Goal: Transaction & Acquisition: Obtain resource

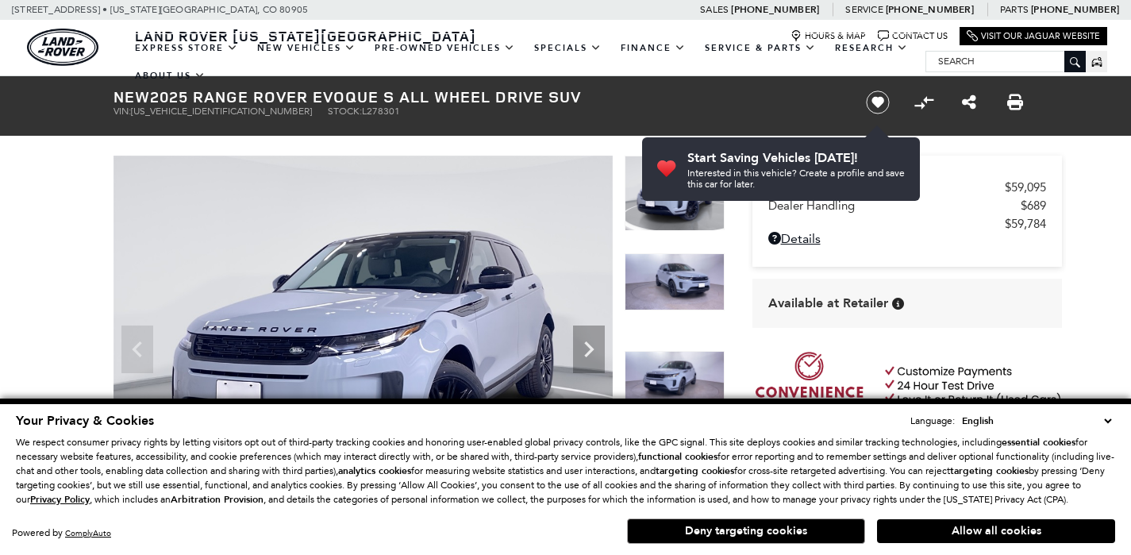
click at [1015, 530] on button "Allow all cookies" at bounding box center [996, 531] width 238 height 24
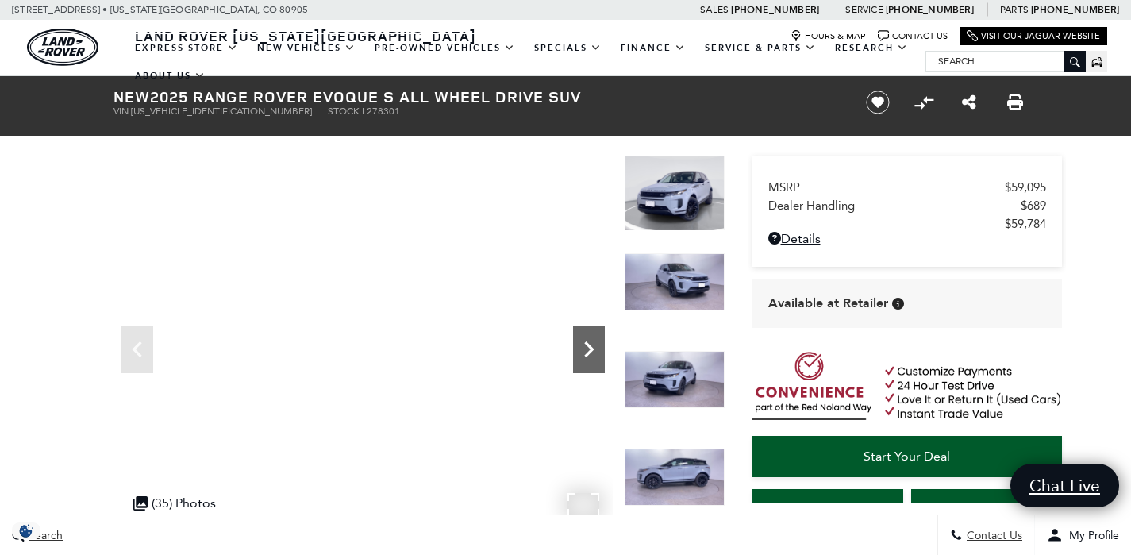
click at [589, 349] on icon "Next" at bounding box center [589, 349] width 32 height 32
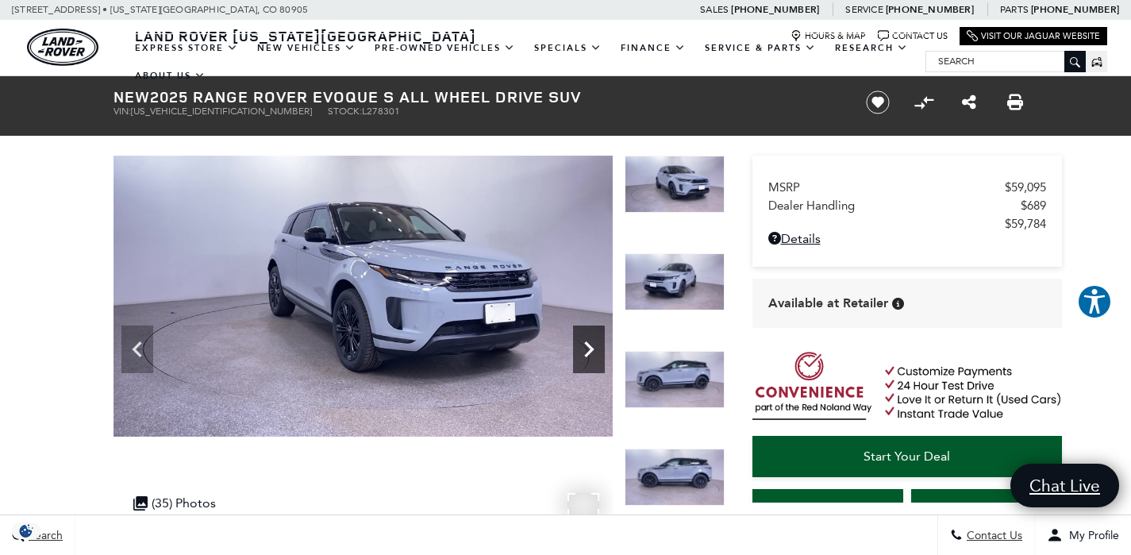
click at [589, 345] on icon "Next" at bounding box center [589, 349] width 10 height 16
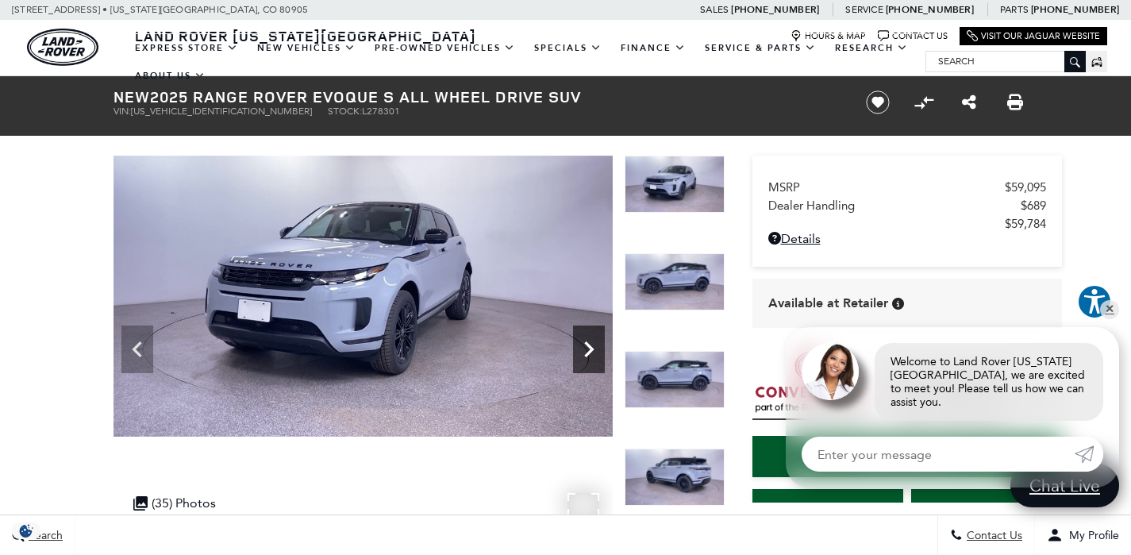
click at [584, 352] on icon "Next" at bounding box center [589, 349] width 32 height 32
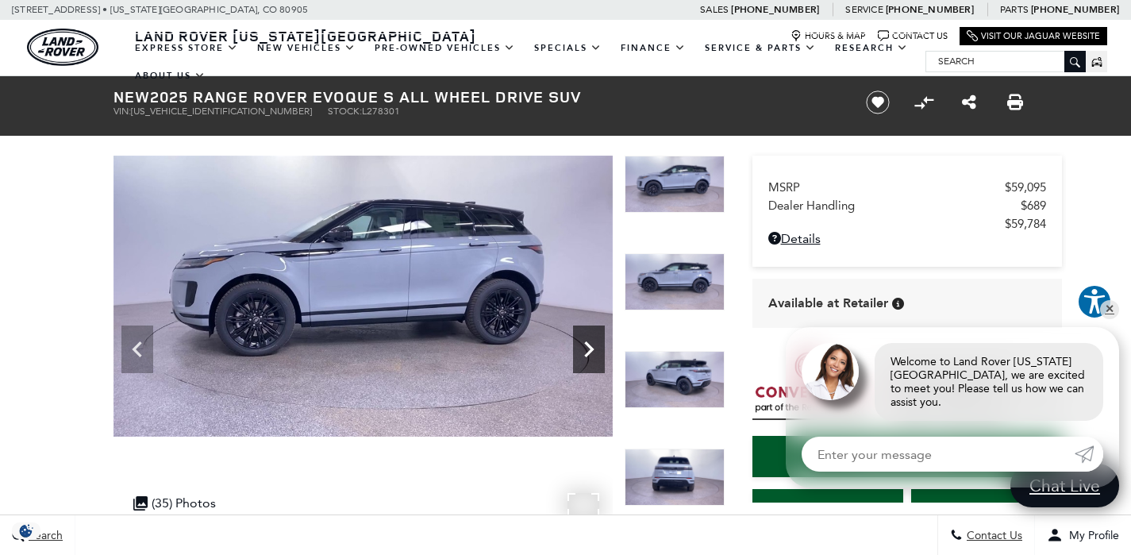
click at [584, 351] on icon "Next" at bounding box center [589, 349] width 32 height 32
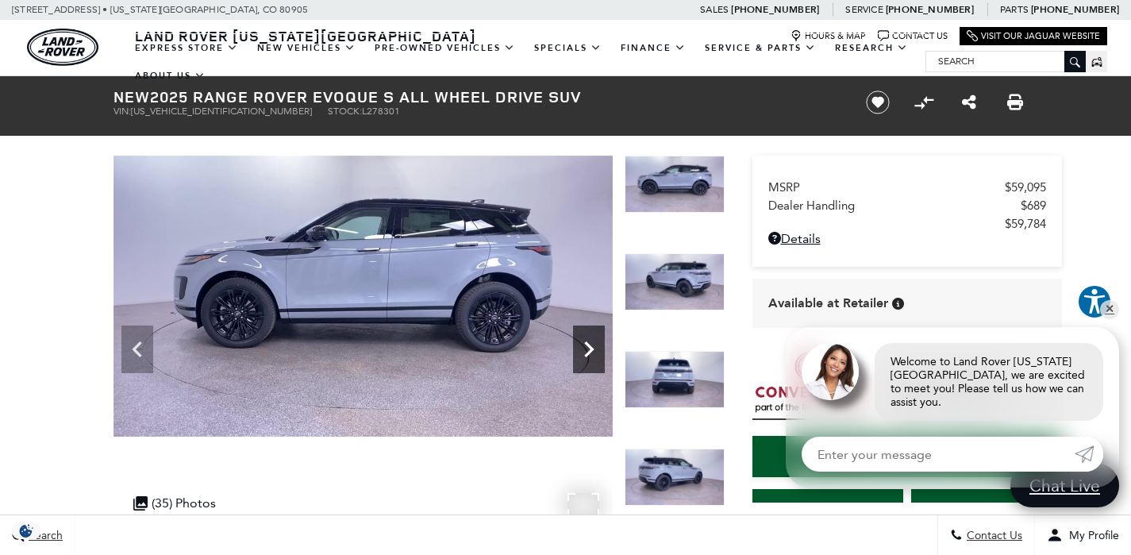
click at [588, 344] on icon "Next" at bounding box center [589, 349] width 10 height 16
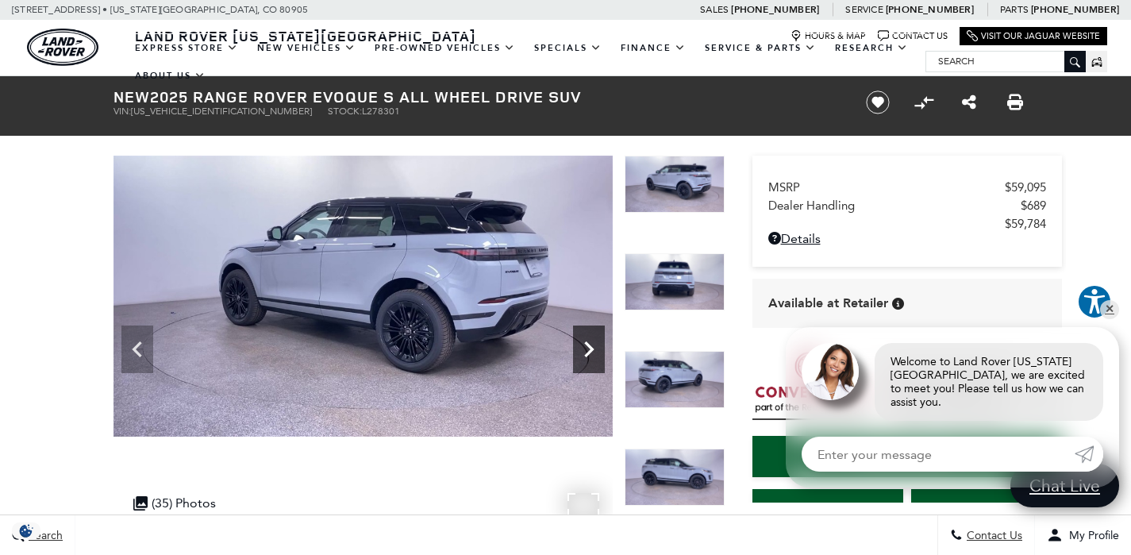
click at [588, 344] on icon "Next" at bounding box center [589, 349] width 10 height 16
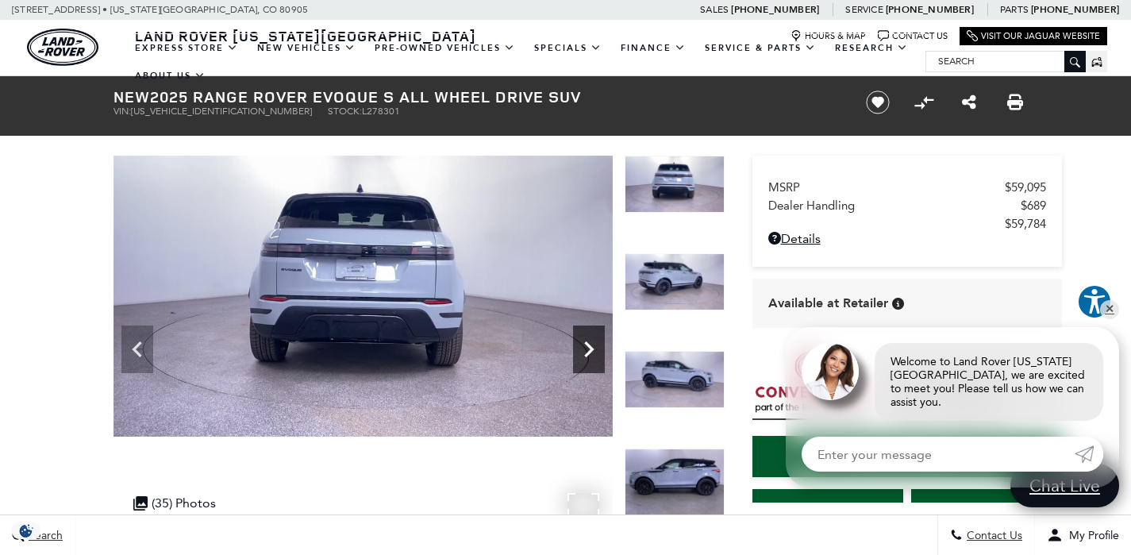
click at [588, 343] on icon "Next" at bounding box center [589, 349] width 10 height 16
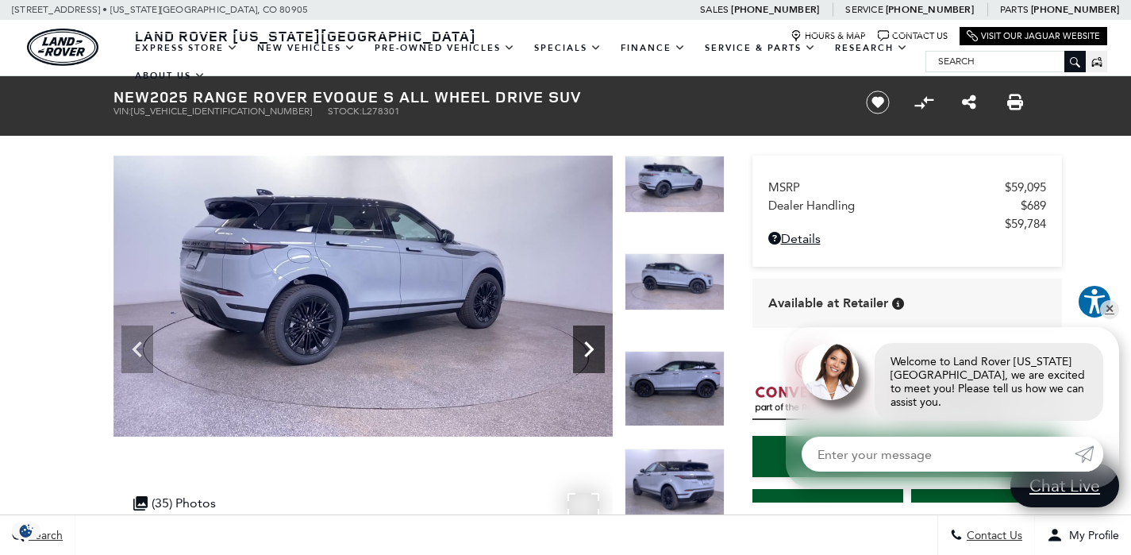
click at [588, 343] on icon "Next" at bounding box center [589, 349] width 10 height 16
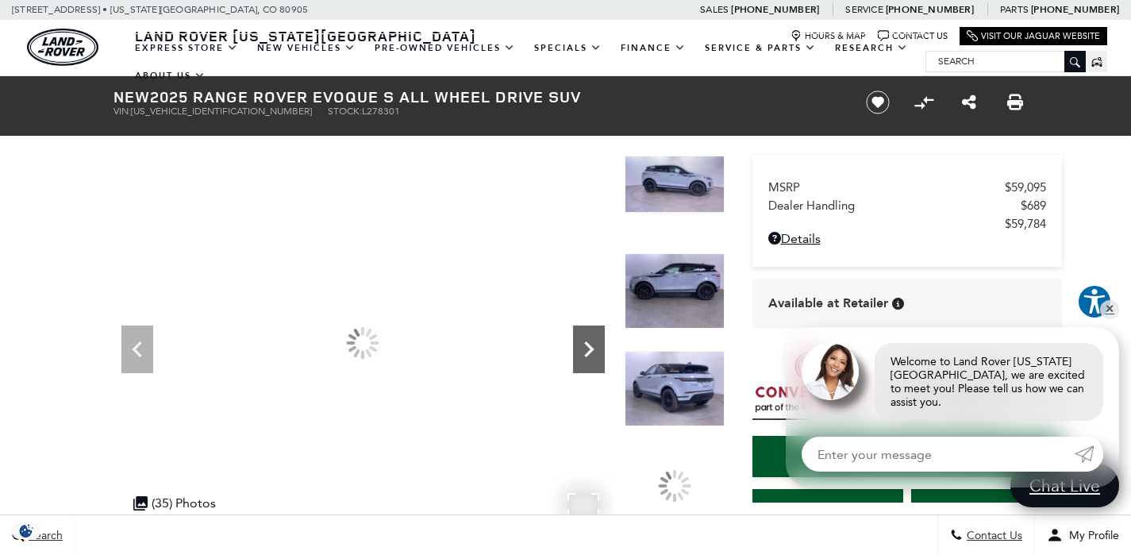
click at [588, 343] on icon "Next" at bounding box center [589, 349] width 10 height 16
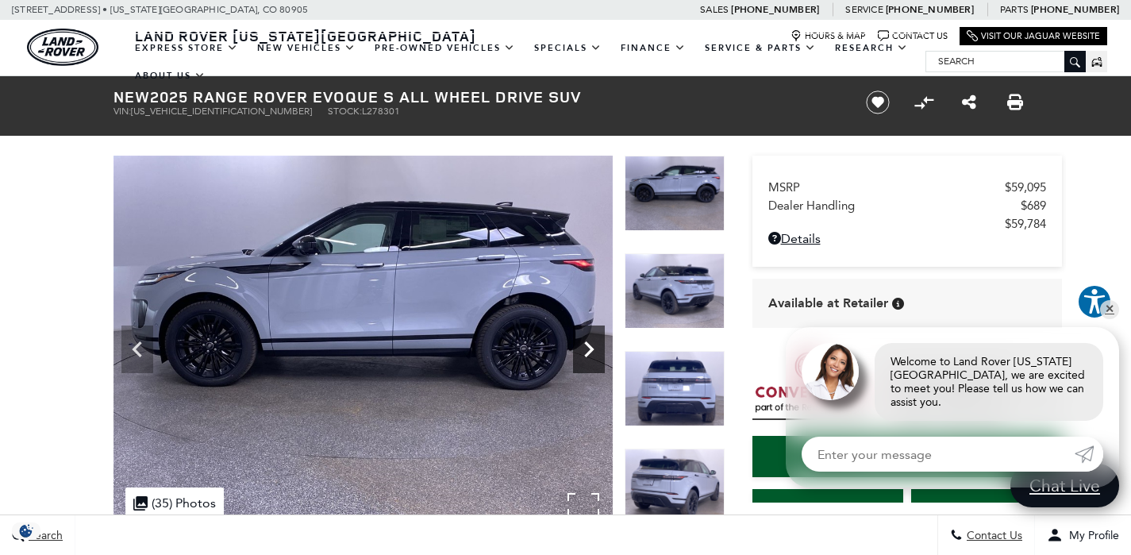
click at [588, 343] on icon "Next" at bounding box center [589, 349] width 10 height 16
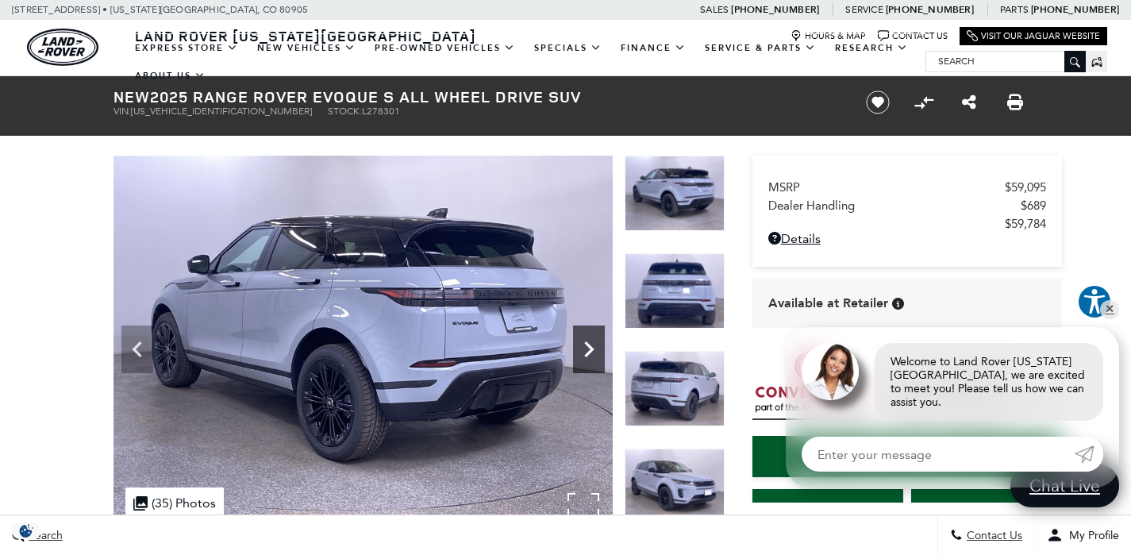
click at [591, 346] on icon "Next" at bounding box center [589, 349] width 10 height 16
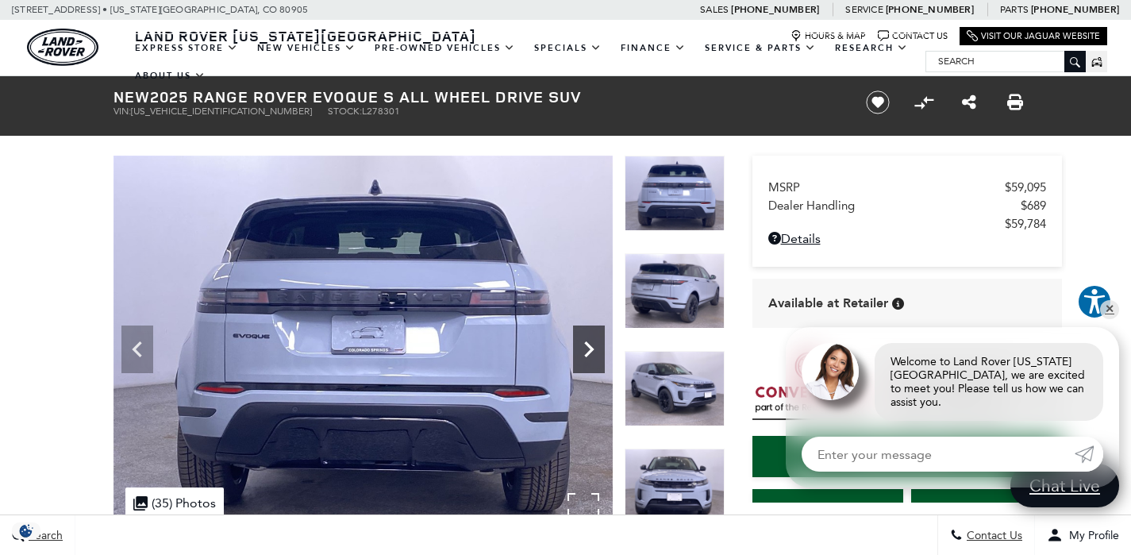
click at [591, 346] on icon "Next" at bounding box center [589, 349] width 10 height 16
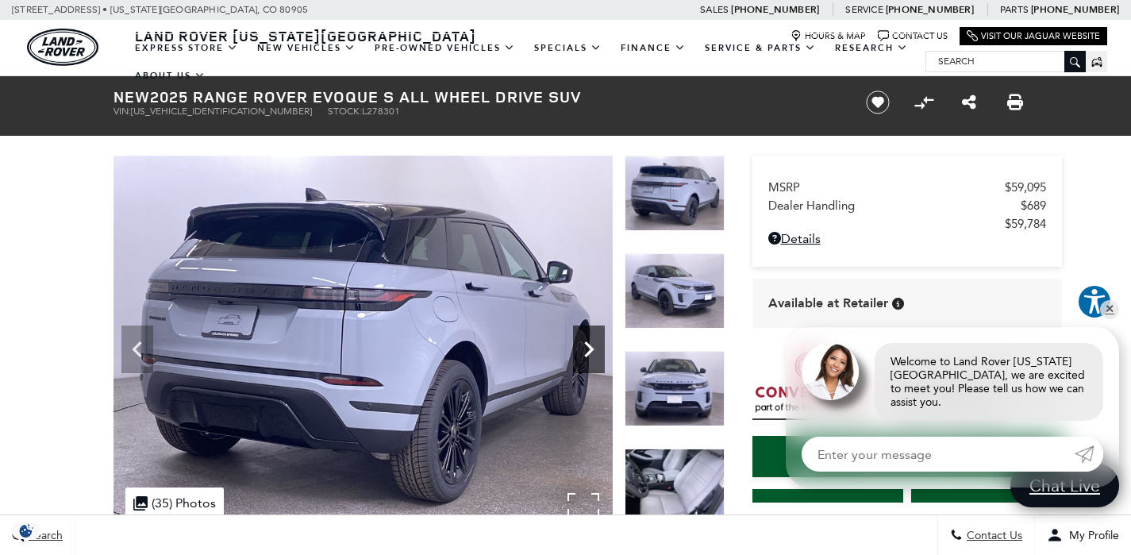
click at [591, 346] on icon "Next" at bounding box center [589, 349] width 10 height 16
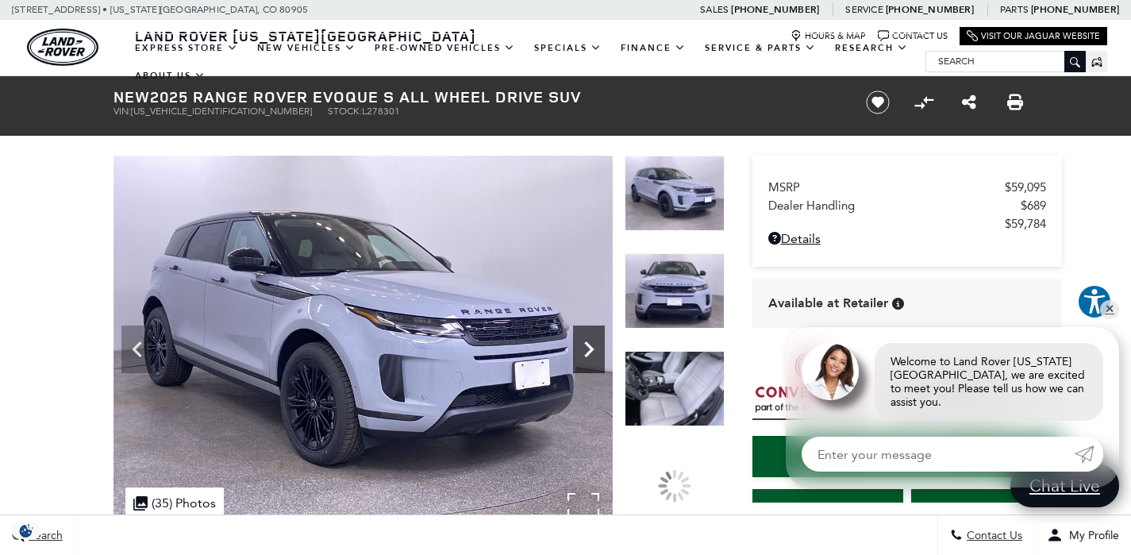
click at [591, 346] on icon "Next" at bounding box center [589, 349] width 10 height 16
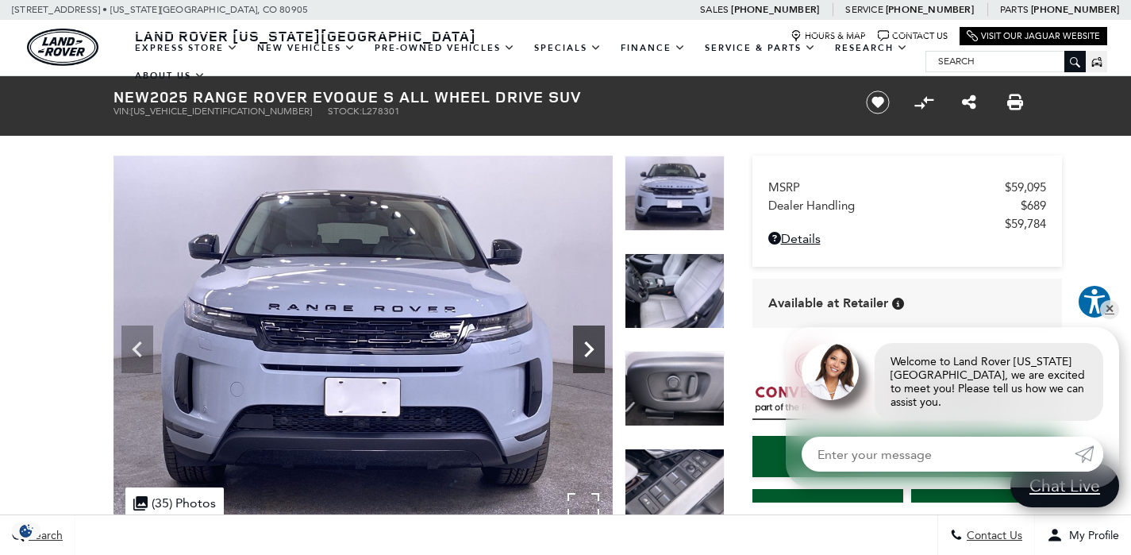
click at [591, 346] on icon "Next" at bounding box center [589, 349] width 10 height 16
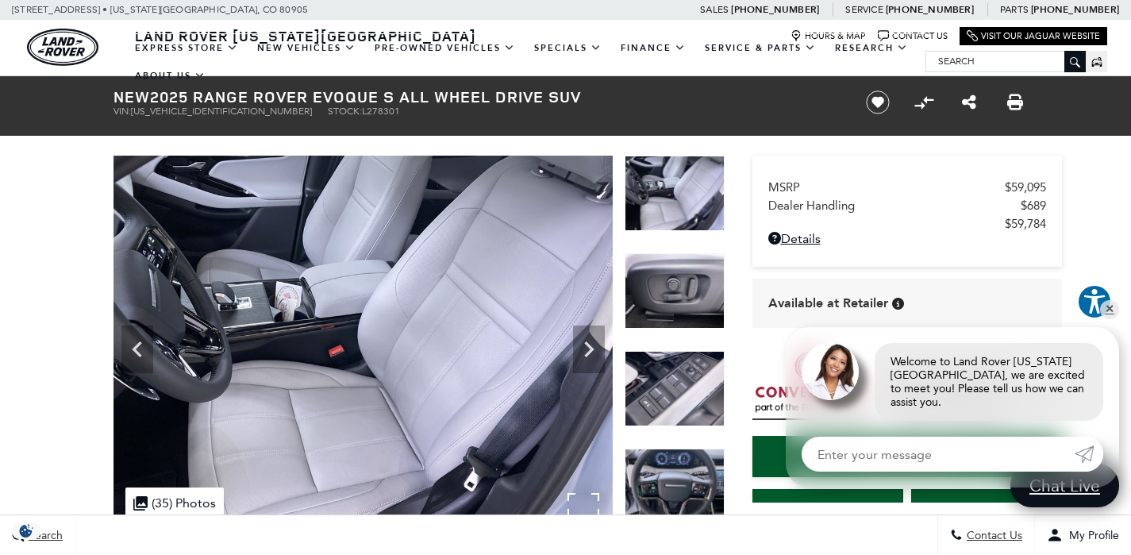
scroll to position [3, 0]
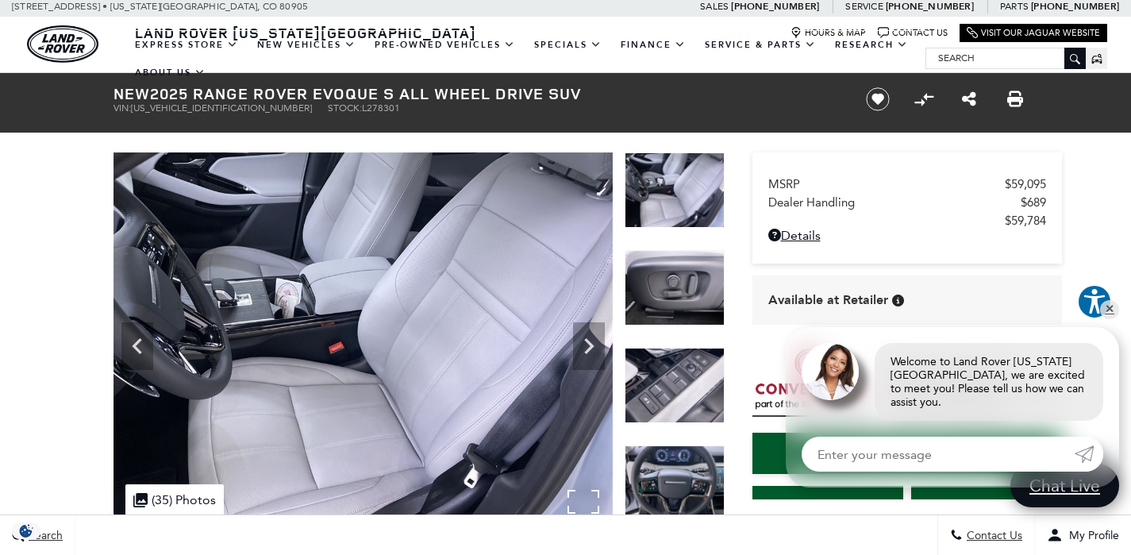
click at [182, 495] on div ".cls-1, .cls-3 { fill: #c50033; } .cls-1 { clip-rule: evenodd; } .cls-2 { clip-…" at bounding box center [174, 499] width 98 height 31
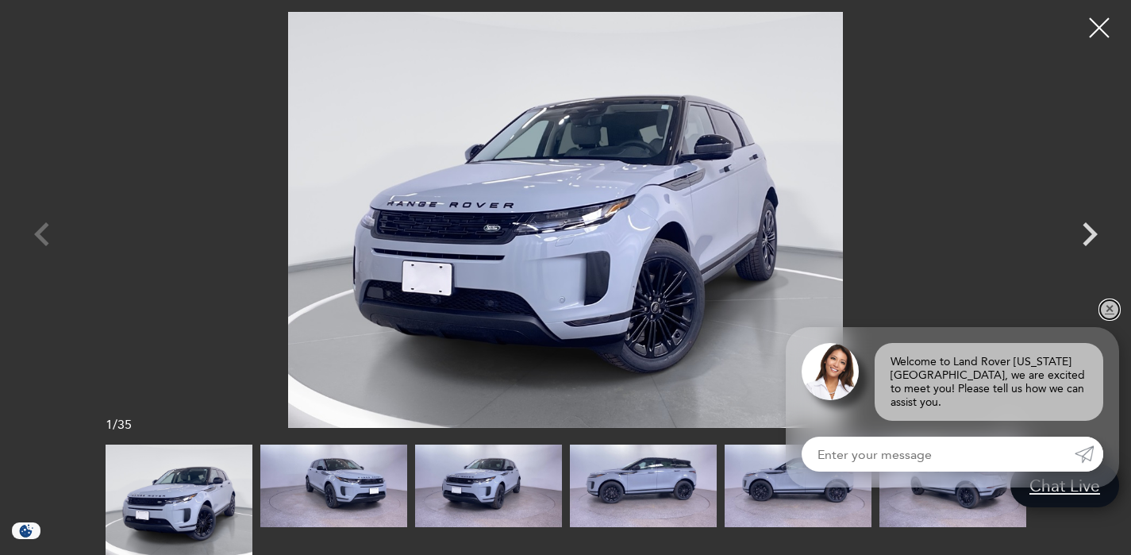
click at [1112, 319] on link "✕" at bounding box center [1109, 309] width 19 height 19
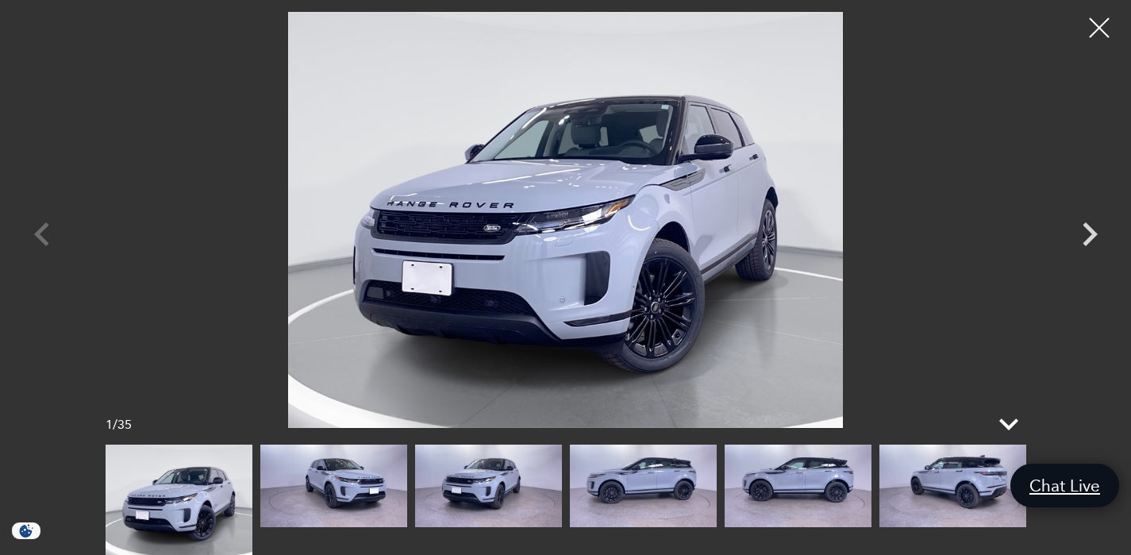
click at [1011, 426] on icon at bounding box center [1009, 424] width 19 height 12
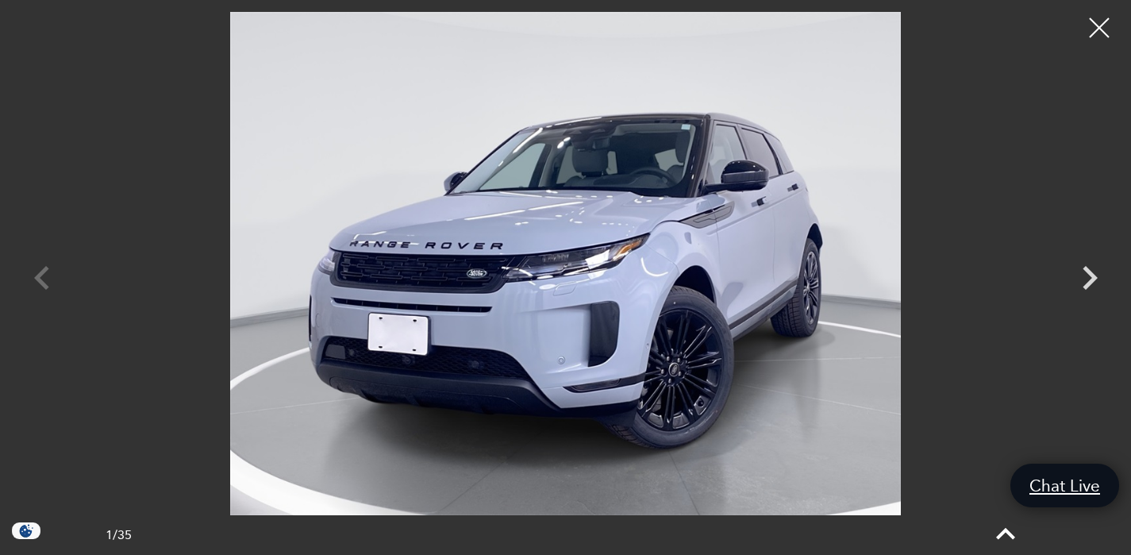
click at [1010, 534] on icon at bounding box center [1005, 534] width 19 height 12
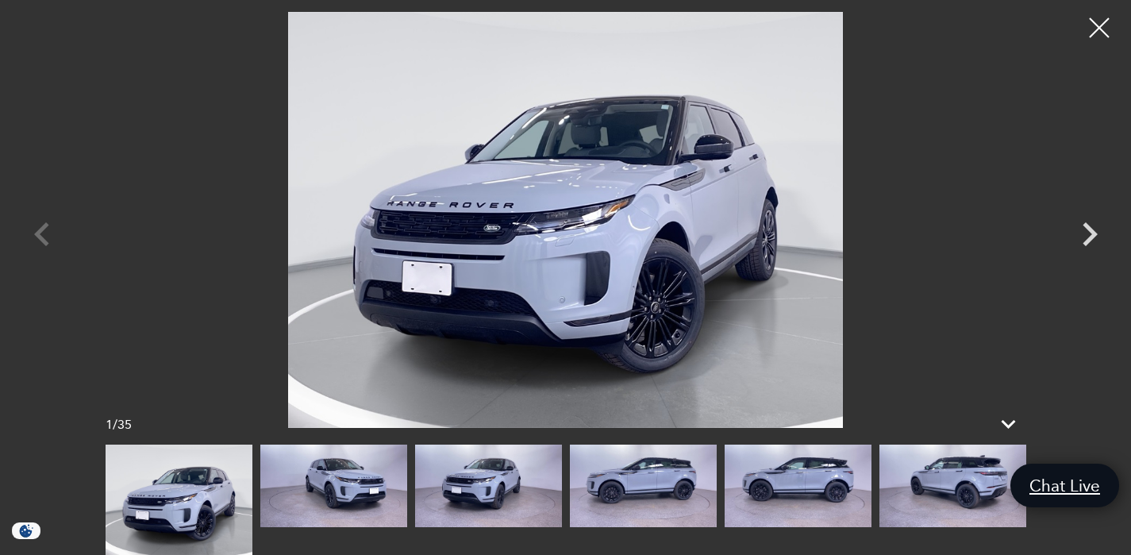
click at [935, 505] on img at bounding box center [953, 486] width 147 height 83
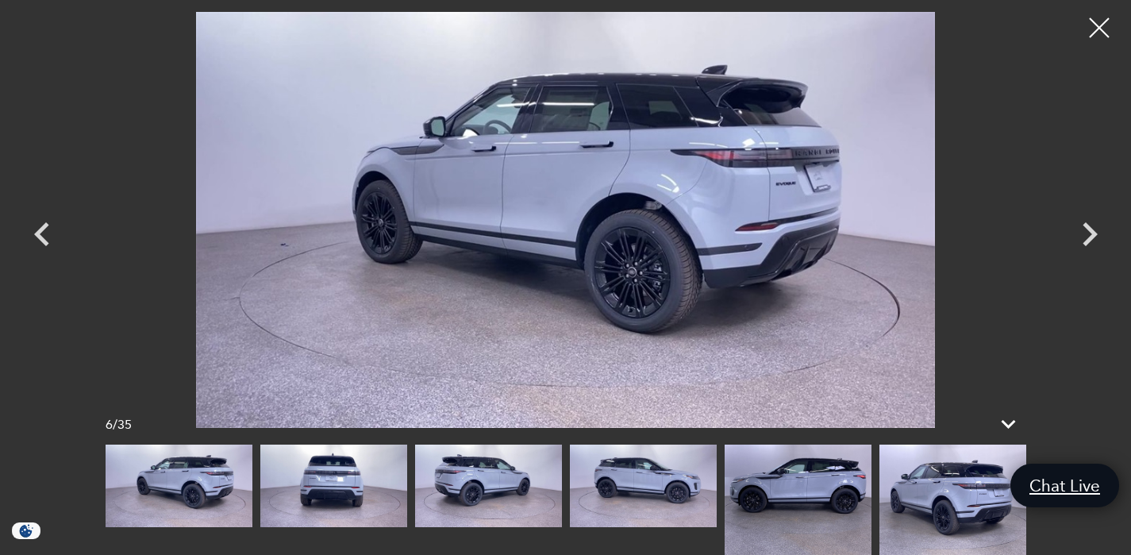
click at [935, 505] on img at bounding box center [953, 500] width 147 height 110
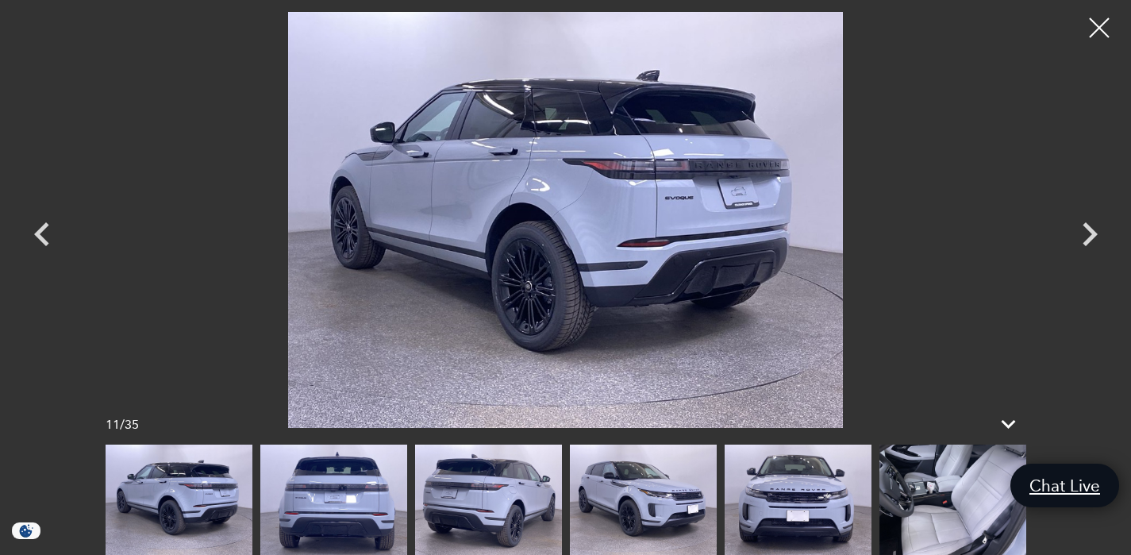
click at [919, 499] on img at bounding box center [953, 500] width 147 height 110
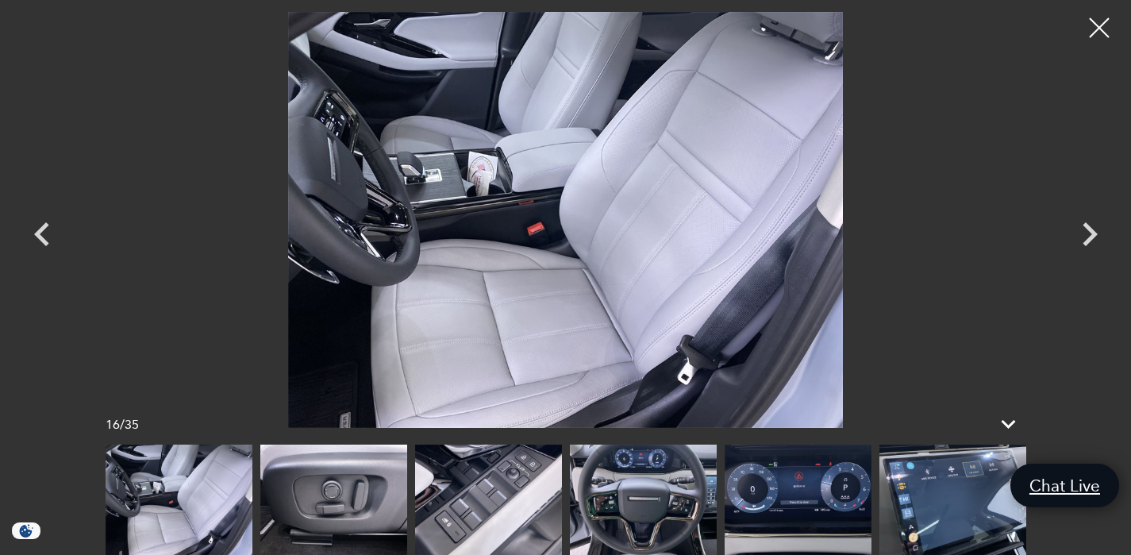
click at [177, 526] on img at bounding box center [179, 500] width 147 height 110
click at [261, 520] on img at bounding box center [333, 500] width 147 height 110
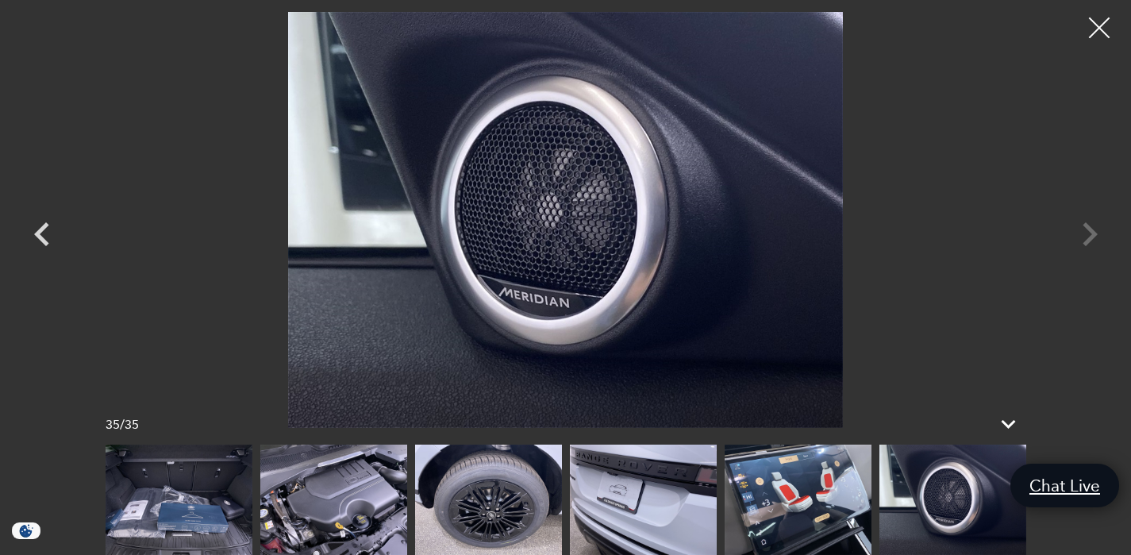
click at [1098, 23] on div at bounding box center [1100, 28] width 42 height 42
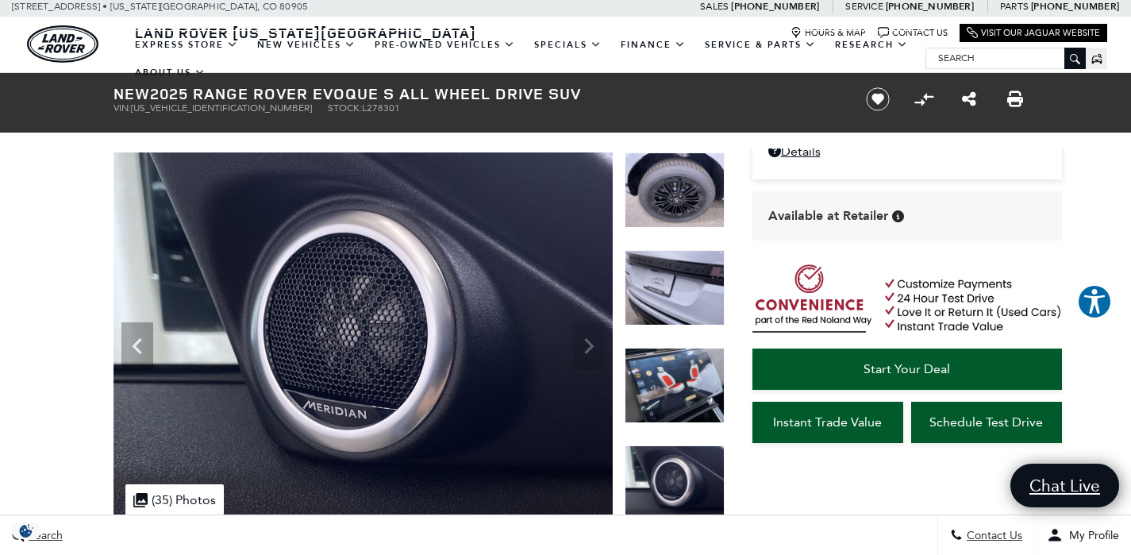
scroll to position [134, 0]
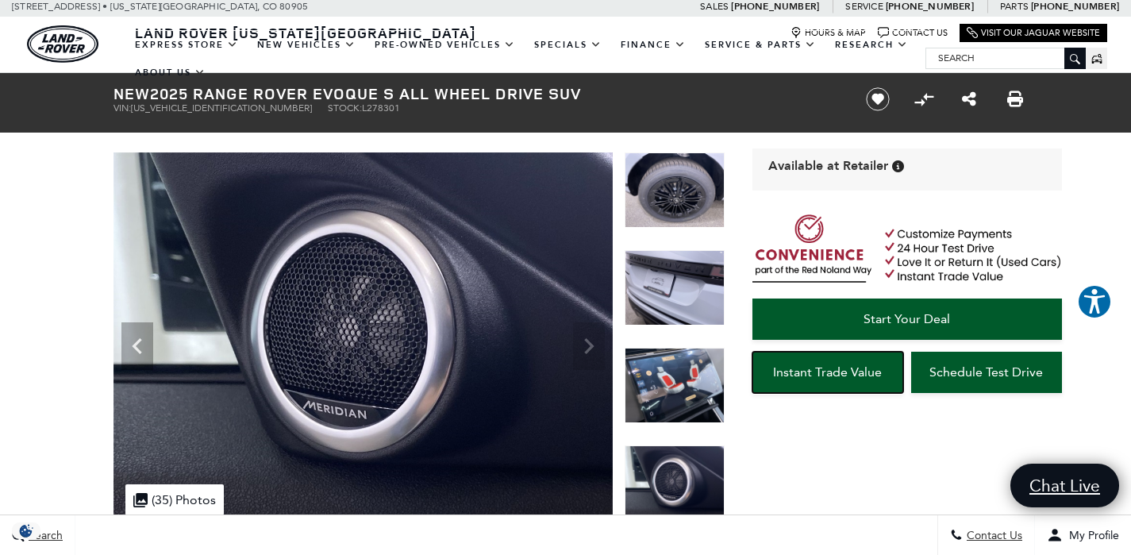
click at [846, 370] on span "Instant Trade Value" at bounding box center [827, 371] width 109 height 15
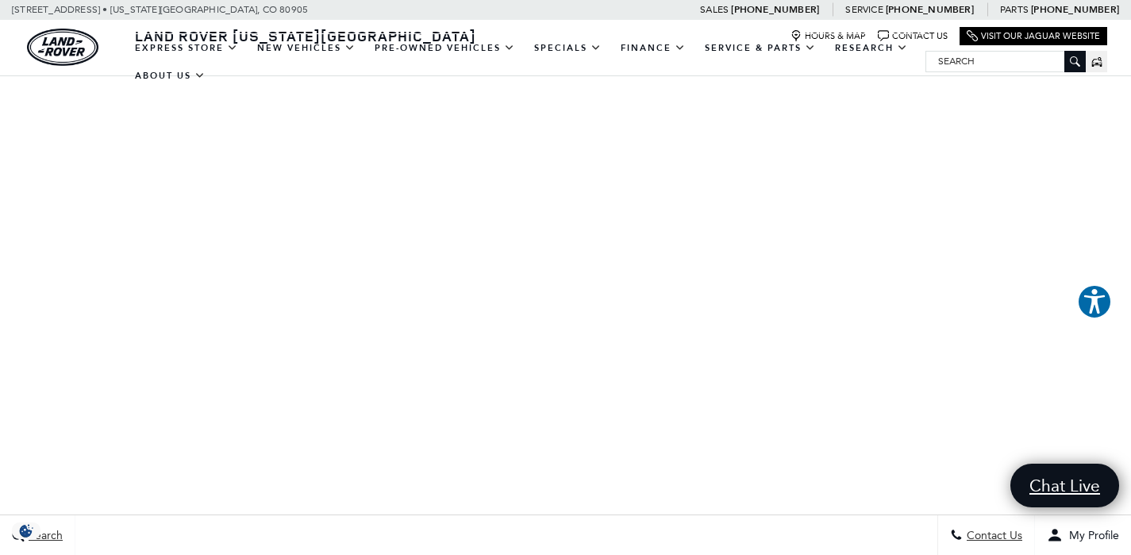
scroll to position [178, 0]
